Goal: Entertainment & Leisure: Browse casually

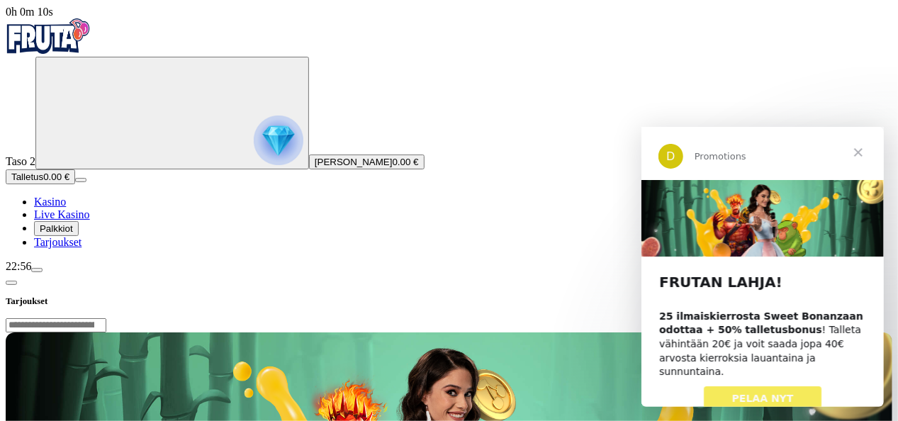
click at [784, 392] on span "PELAA NYT" at bounding box center [762, 397] width 62 height 11
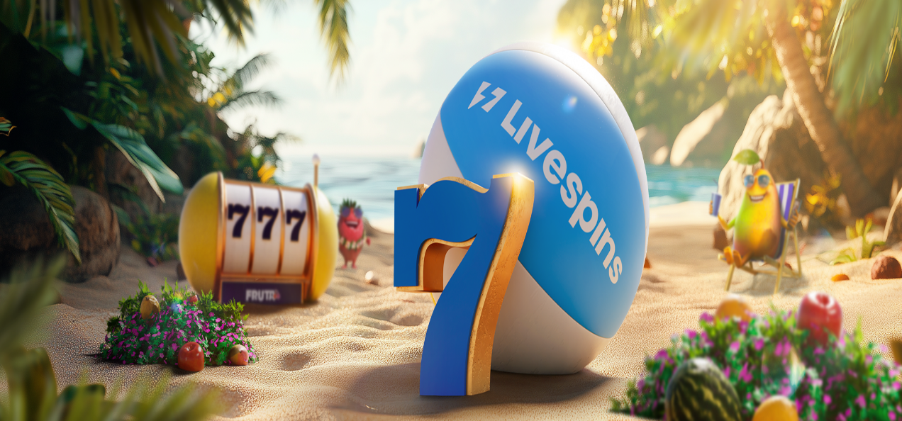
click at [73, 234] on span "Palkkiot" at bounding box center [56, 228] width 33 height 11
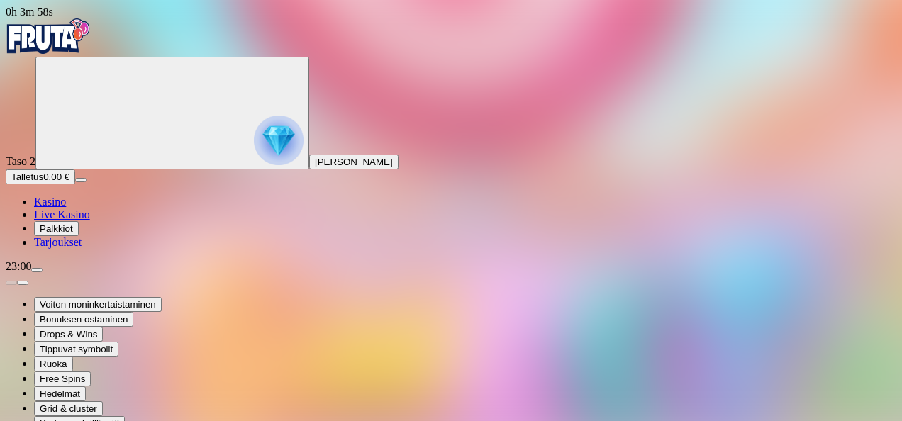
click at [66, 208] on span "Kasino" at bounding box center [50, 202] width 32 height 12
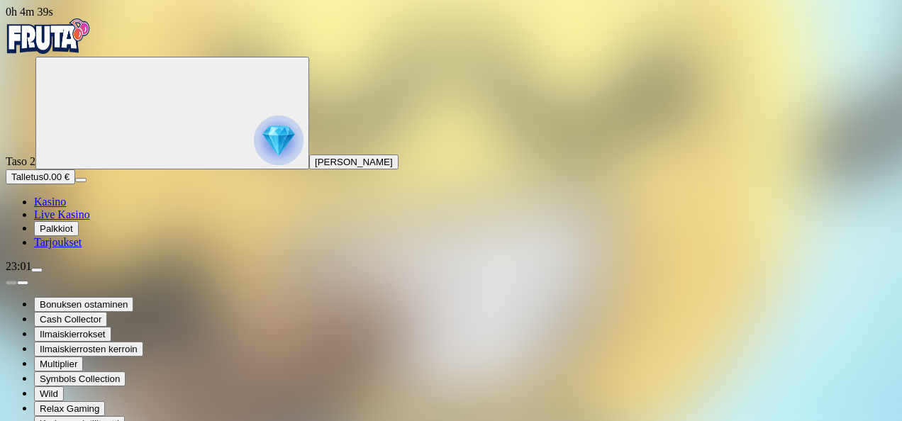
click at [66, 208] on span "Kasino" at bounding box center [50, 202] width 32 height 12
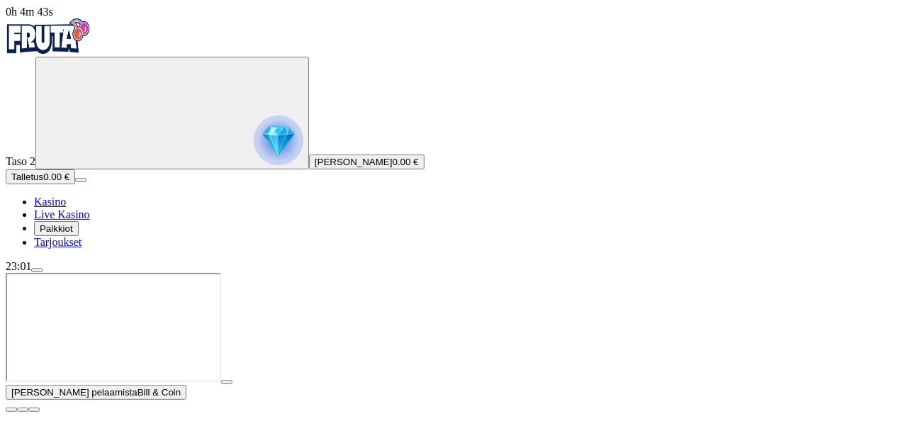
click at [11, 410] on span "close icon" at bounding box center [11, 410] width 0 height 0
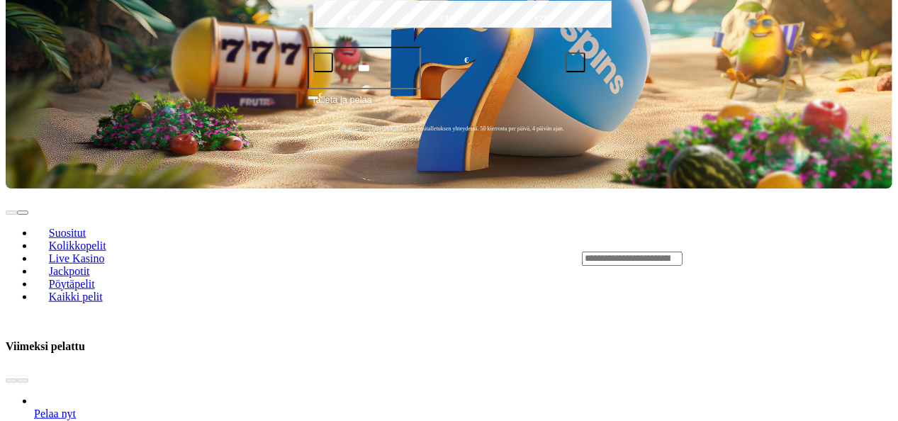
scroll to position [393, 0]
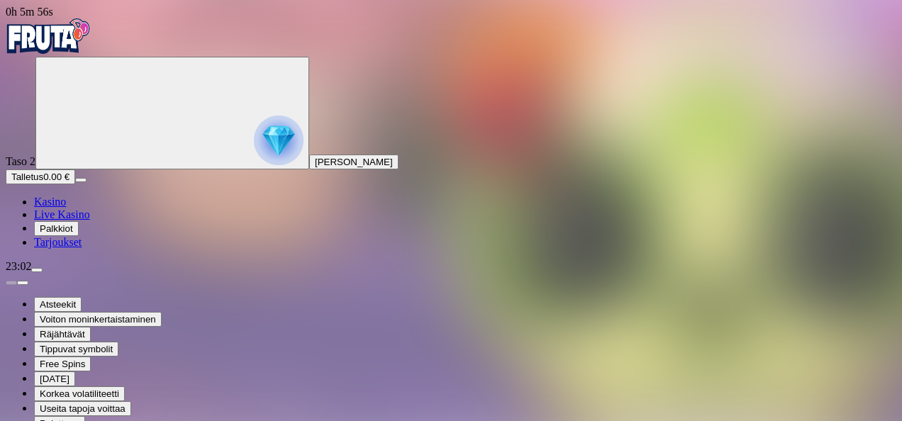
click at [66, 208] on span "Kasino" at bounding box center [50, 202] width 32 height 12
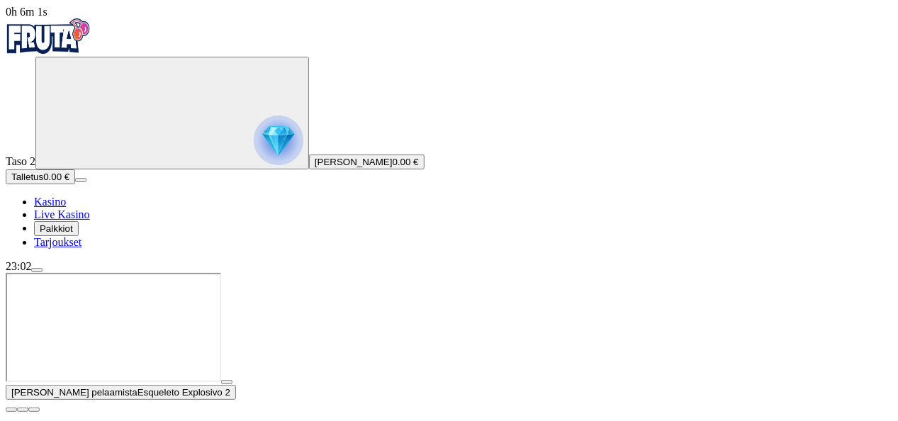
click at [11, 410] on span "close icon" at bounding box center [11, 410] width 0 height 0
